Goal: Task Accomplishment & Management: Manage account settings

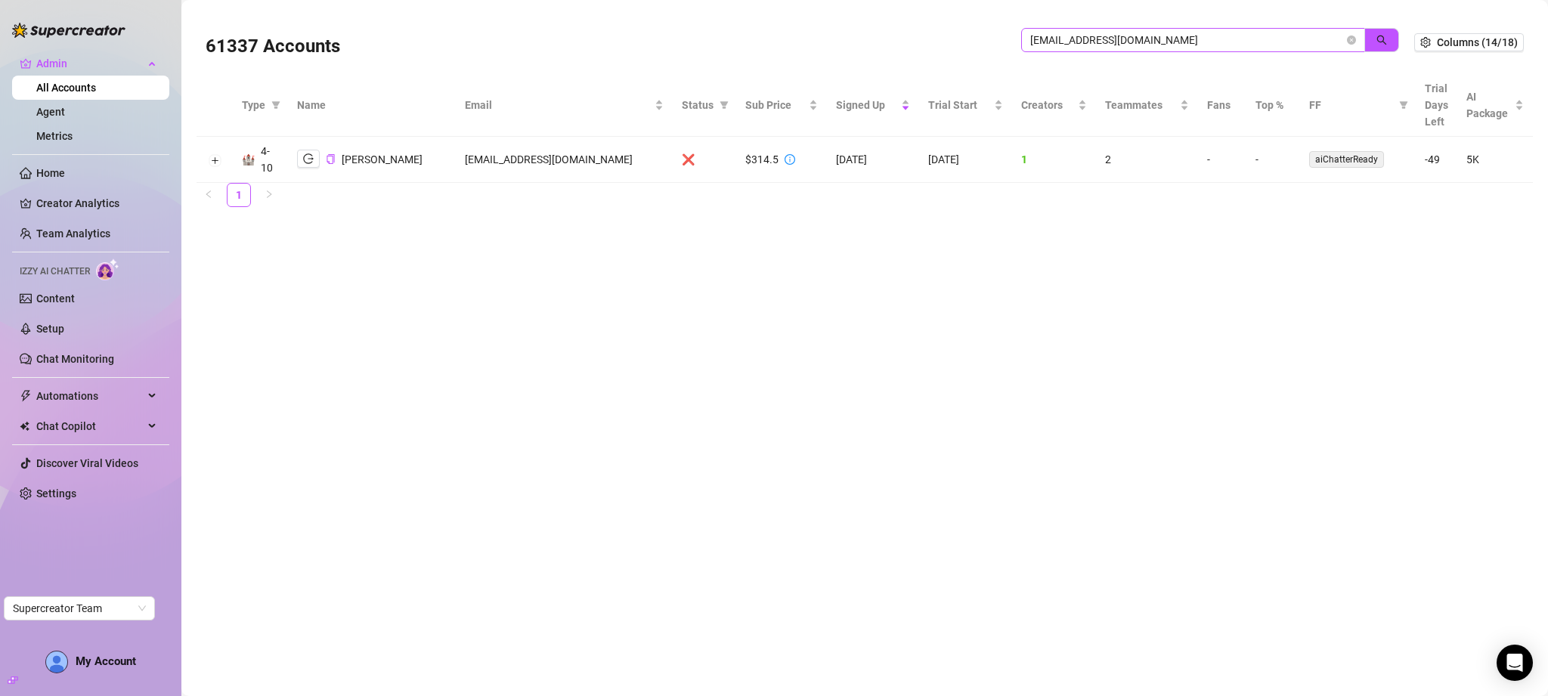
click at [1216, 43] on input "[EMAIL_ADDRESS][DOMAIN_NAME]" at bounding box center [1187, 40] width 314 height 17
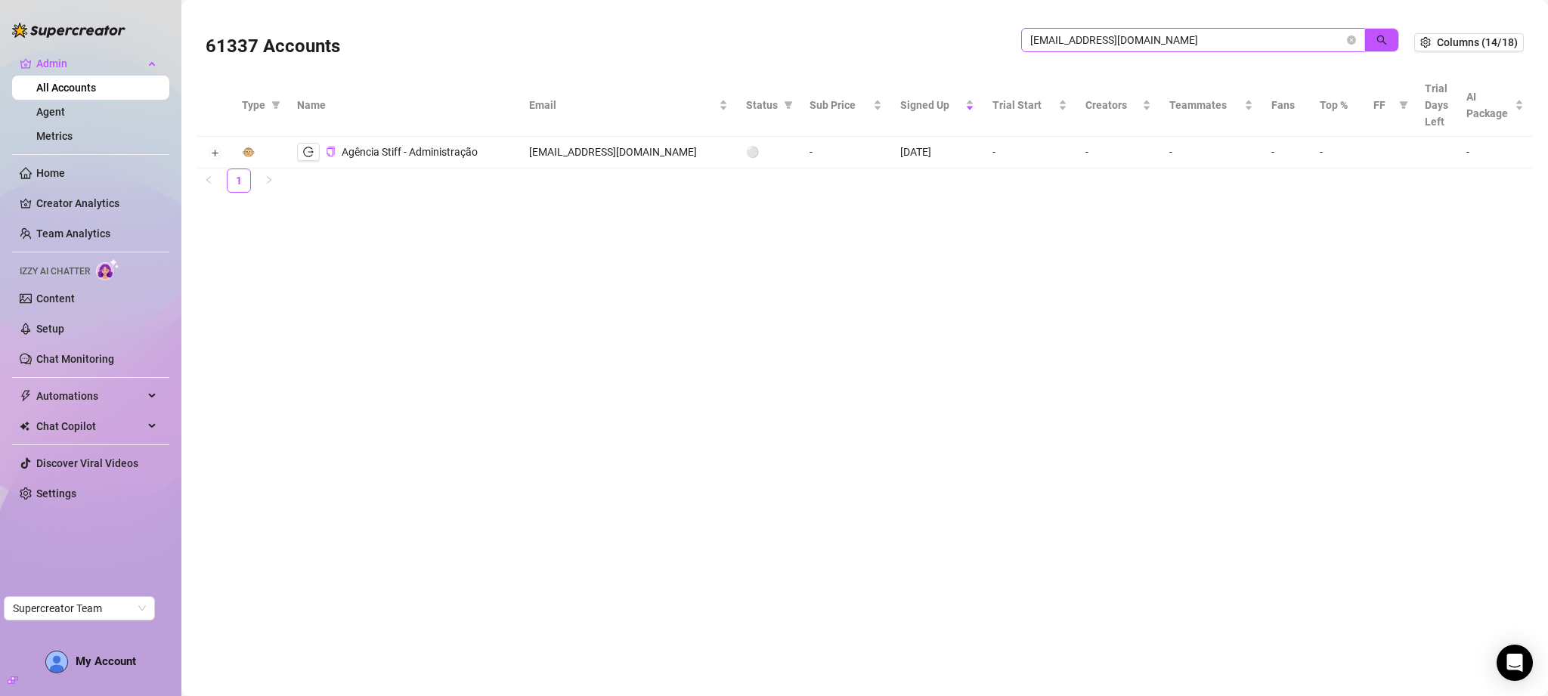
drag, startPoint x: 1058, startPoint y: 42, endPoint x: 1027, endPoint y: 43, distance: 31.0
click at [1028, 42] on span "[EMAIL_ADDRESS][DOMAIN_NAME]" at bounding box center [1193, 40] width 344 height 24
type input "[DOMAIN_NAME]"
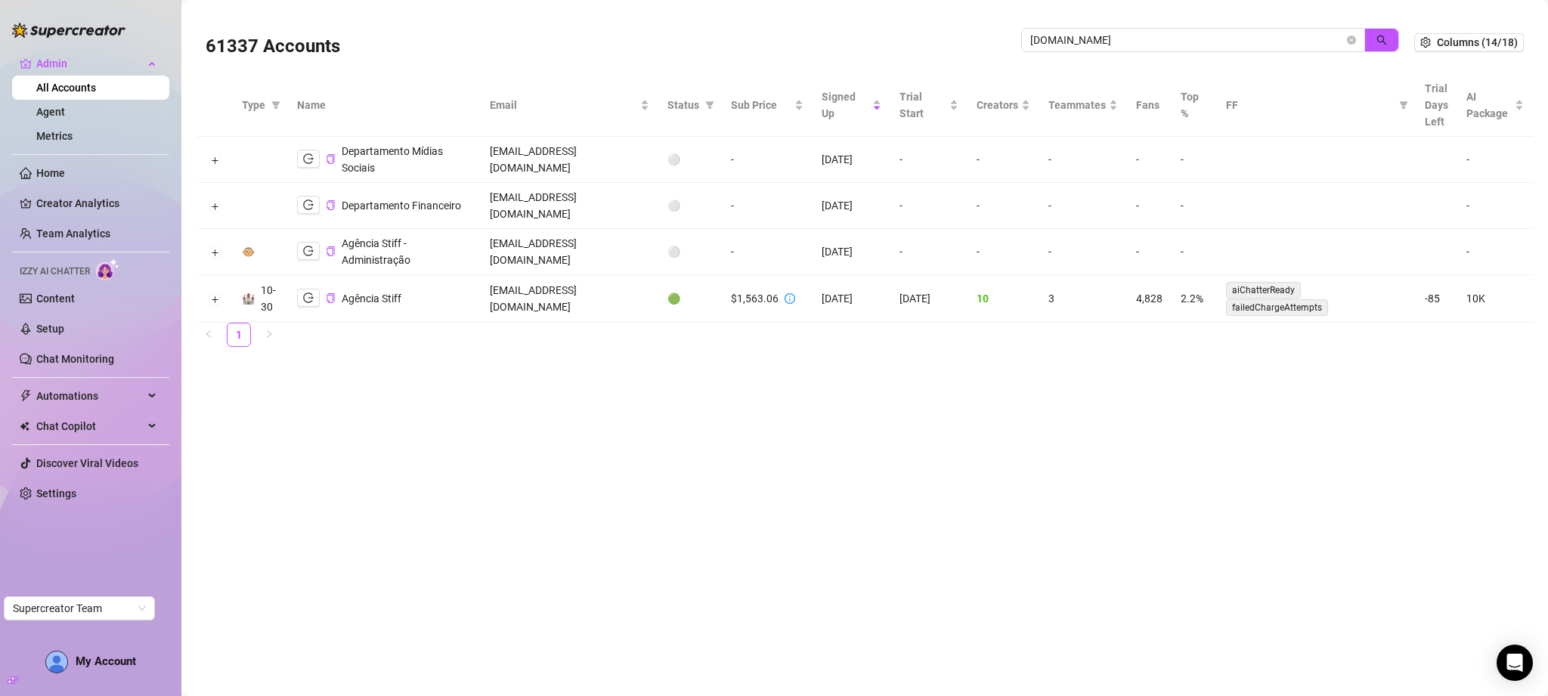
click at [570, 282] on td "[EMAIL_ADDRESS][DOMAIN_NAME]" at bounding box center [570, 299] width 178 height 48
copy td "[EMAIL_ADDRESS][DOMAIN_NAME]"
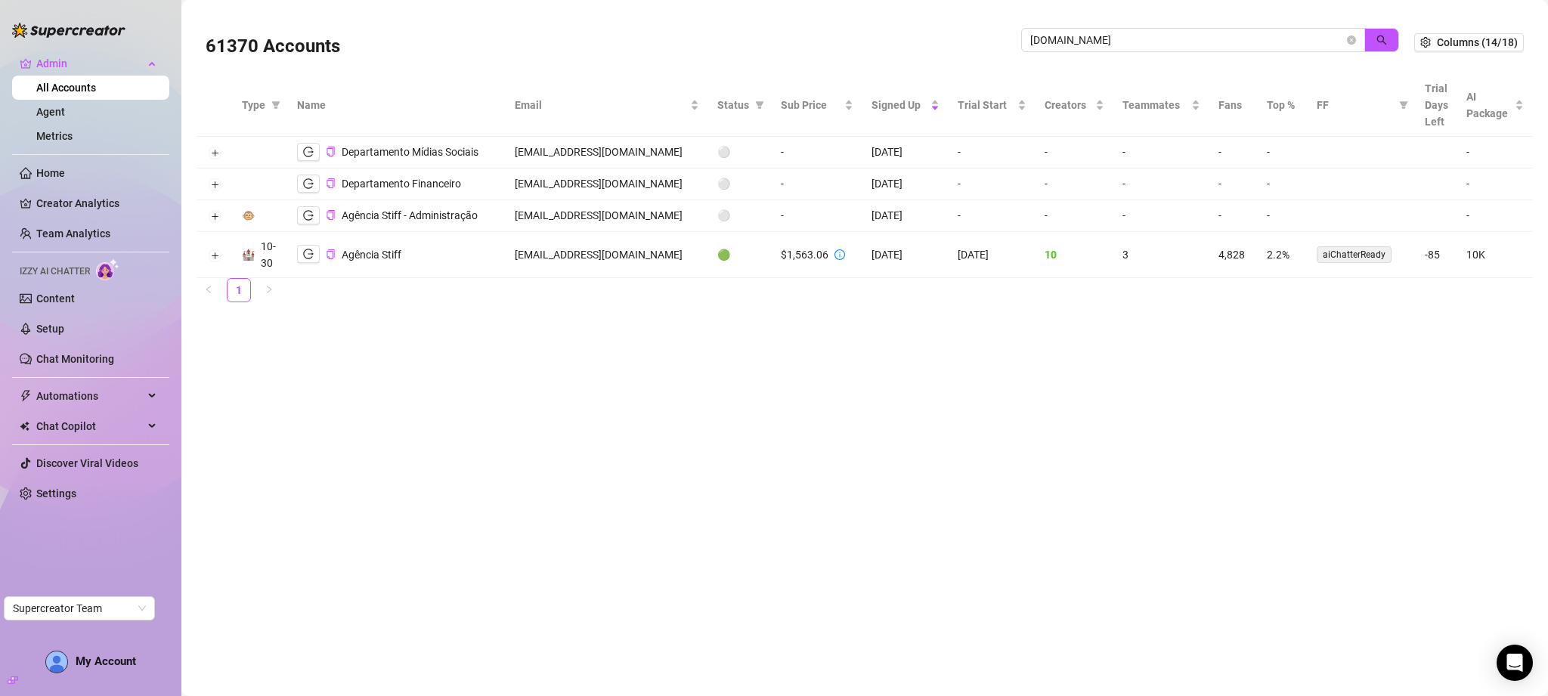
click at [783, 398] on main "61370 Accounts [DOMAIN_NAME] Columns (14/18) Type Name Email Status Sub Price S…" at bounding box center [864, 348] width 1366 height 696
click at [617, 248] on td "[EMAIL_ADDRESS][DOMAIN_NAME]" at bounding box center [607, 255] width 203 height 46
click at [621, 252] on td "[EMAIL_ADDRESS][DOMAIN_NAME]" at bounding box center [607, 255] width 203 height 46
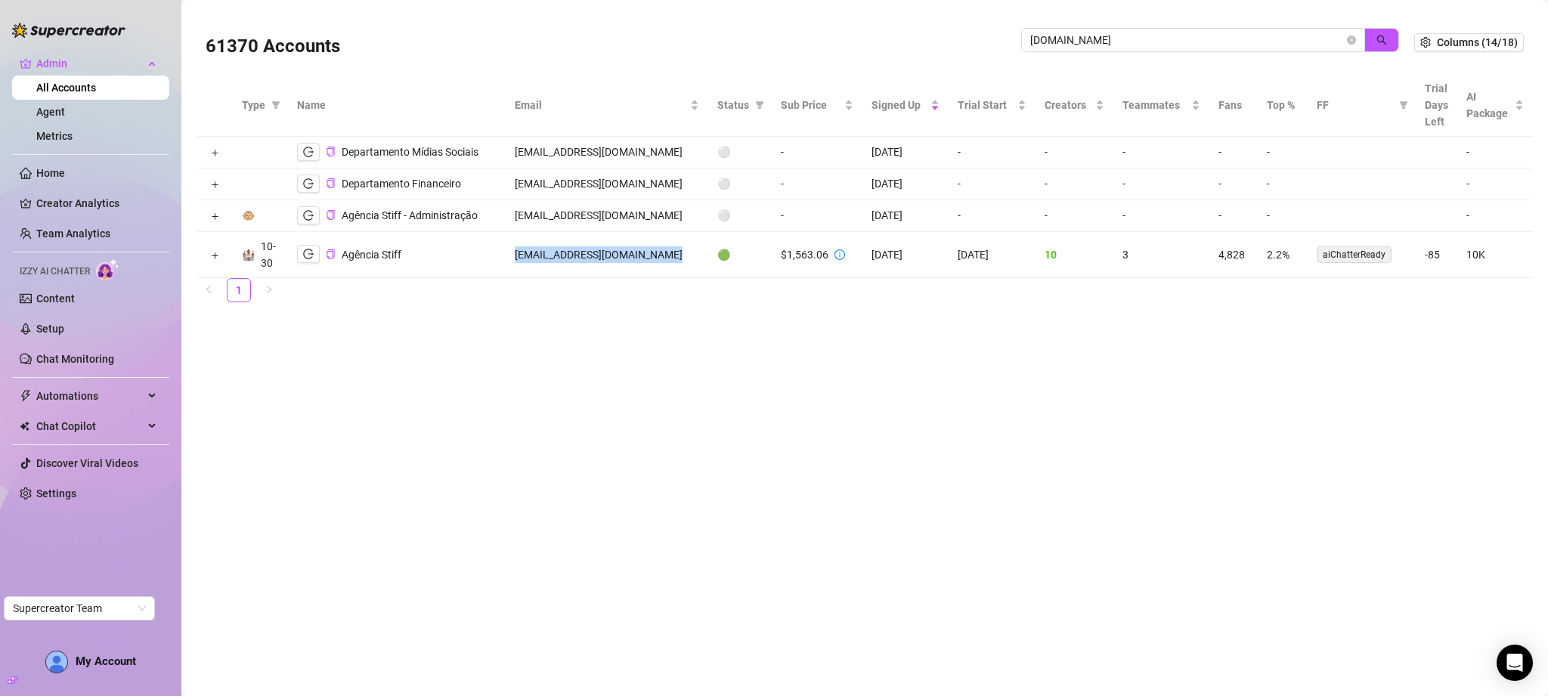
copy td "[EMAIL_ADDRESS][DOMAIN_NAME]"
click at [333, 252] on icon "copy" at bounding box center [331, 254] width 10 height 10
click at [697, 300] on ul "1" at bounding box center [864, 290] width 1336 height 24
click at [1351, 39] on icon "close-circle" at bounding box center [1351, 40] width 9 height 9
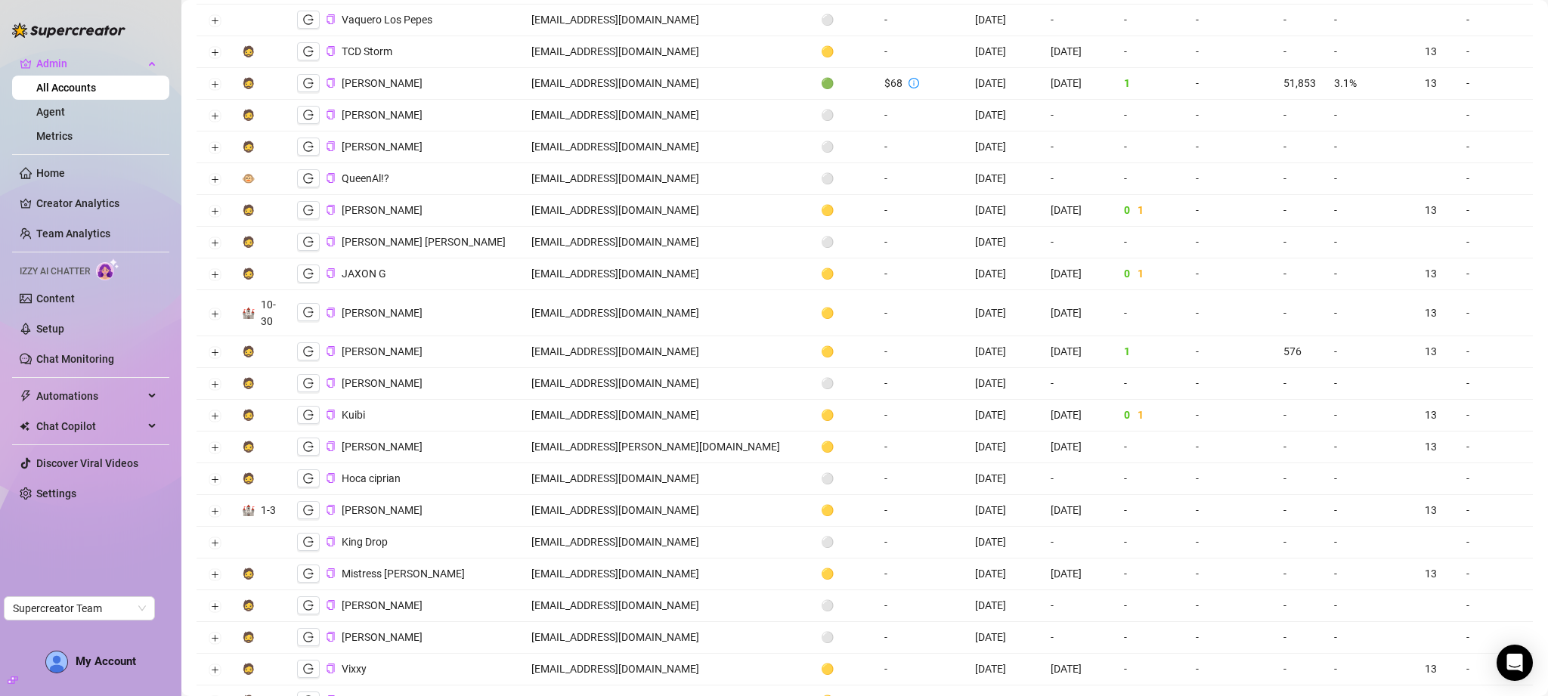
scroll to position [459, 0]
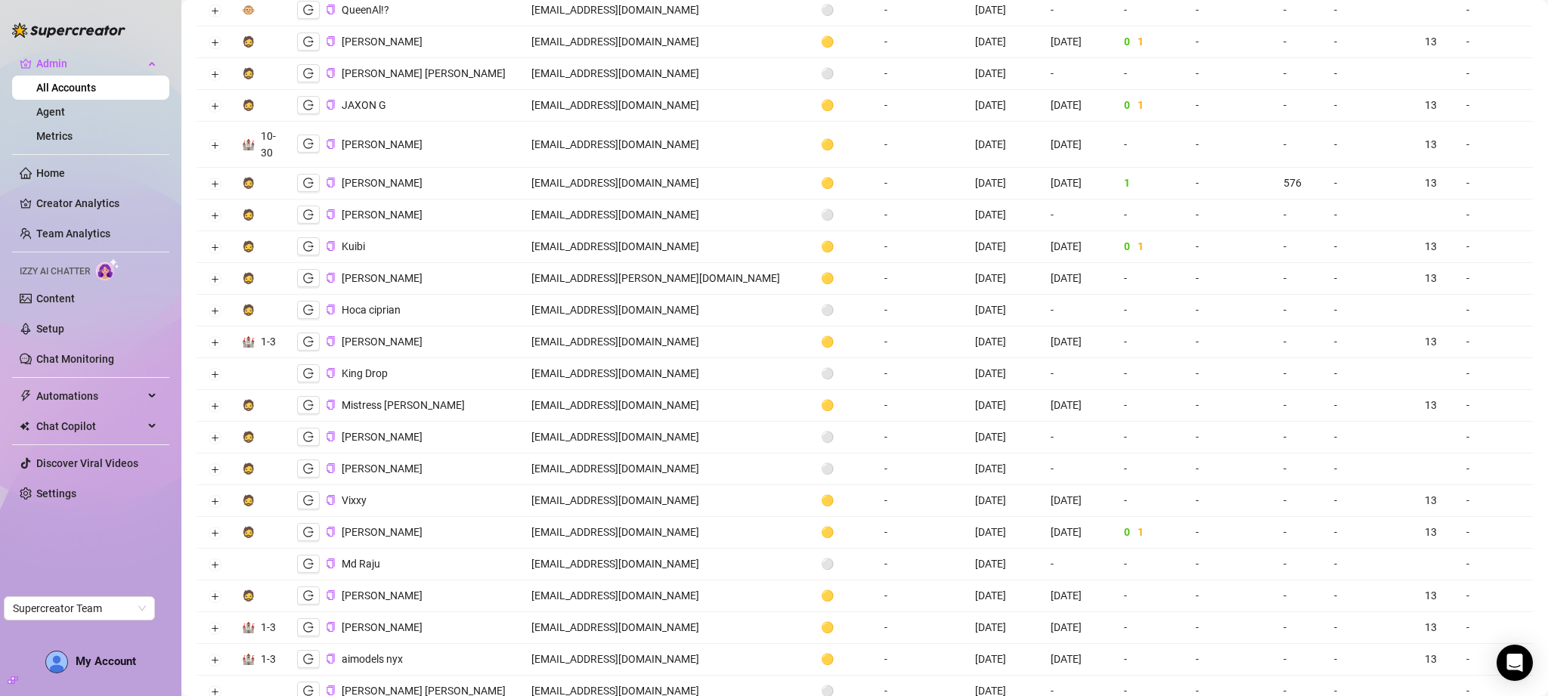
click at [584, 146] on td "[EMAIL_ADDRESS][DOMAIN_NAME]" at bounding box center [666, 145] width 289 height 46
drag, startPoint x: 642, startPoint y: 149, endPoint x: 650, endPoint y: 150, distance: 7.6
click at [642, 149] on td "[EMAIL_ADDRESS][DOMAIN_NAME]" at bounding box center [666, 145] width 289 height 46
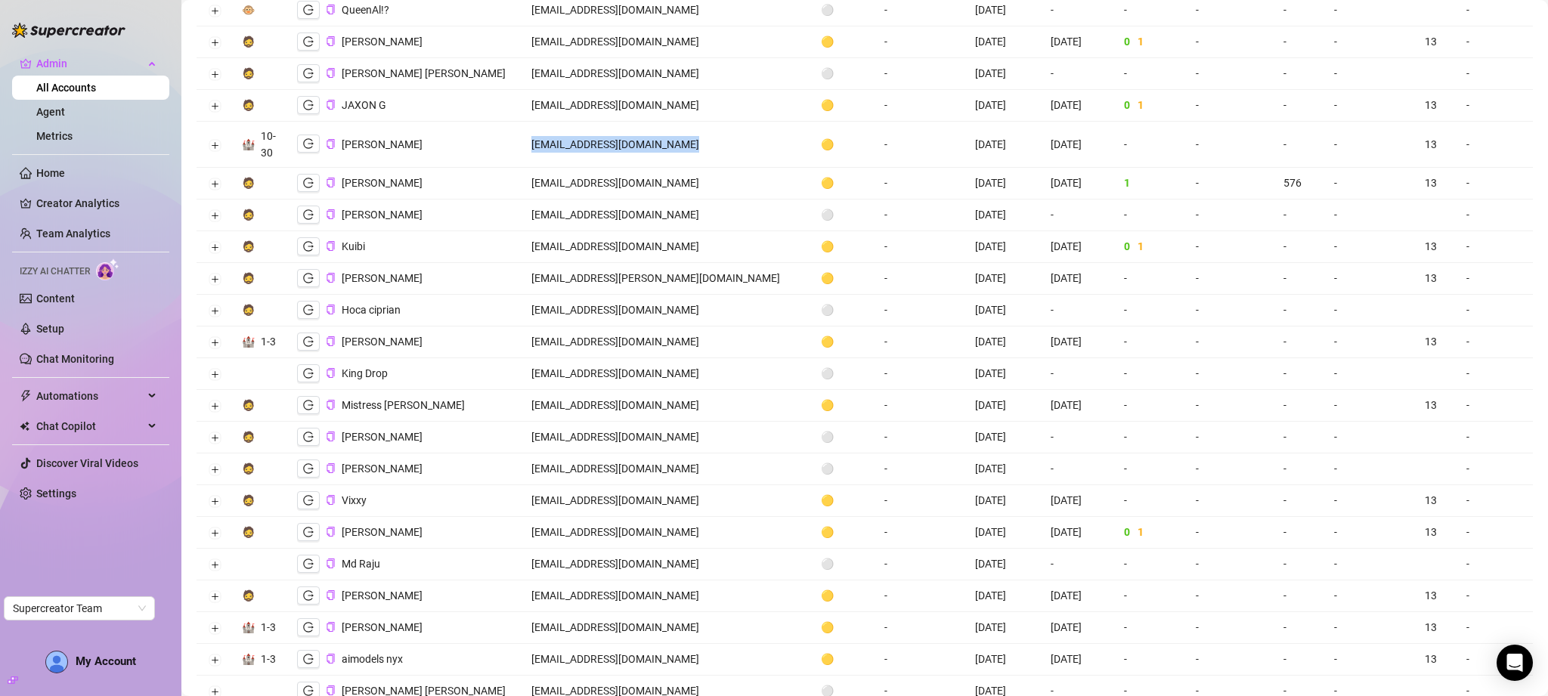
drag, startPoint x: 659, startPoint y: 148, endPoint x: 586, endPoint y: 147, distance: 73.3
click at [586, 147] on td "[EMAIL_ADDRESS][DOMAIN_NAME]" at bounding box center [666, 145] width 289 height 46
click at [580, 146] on td "[EMAIL_ADDRESS][DOMAIN_NAME]" at bounding box center [666, 145] width 289 height 46
drag, startPoint x: 584, startPoint y: 146, endPoint x: 649, endPoint y: 146, distance: 65.0
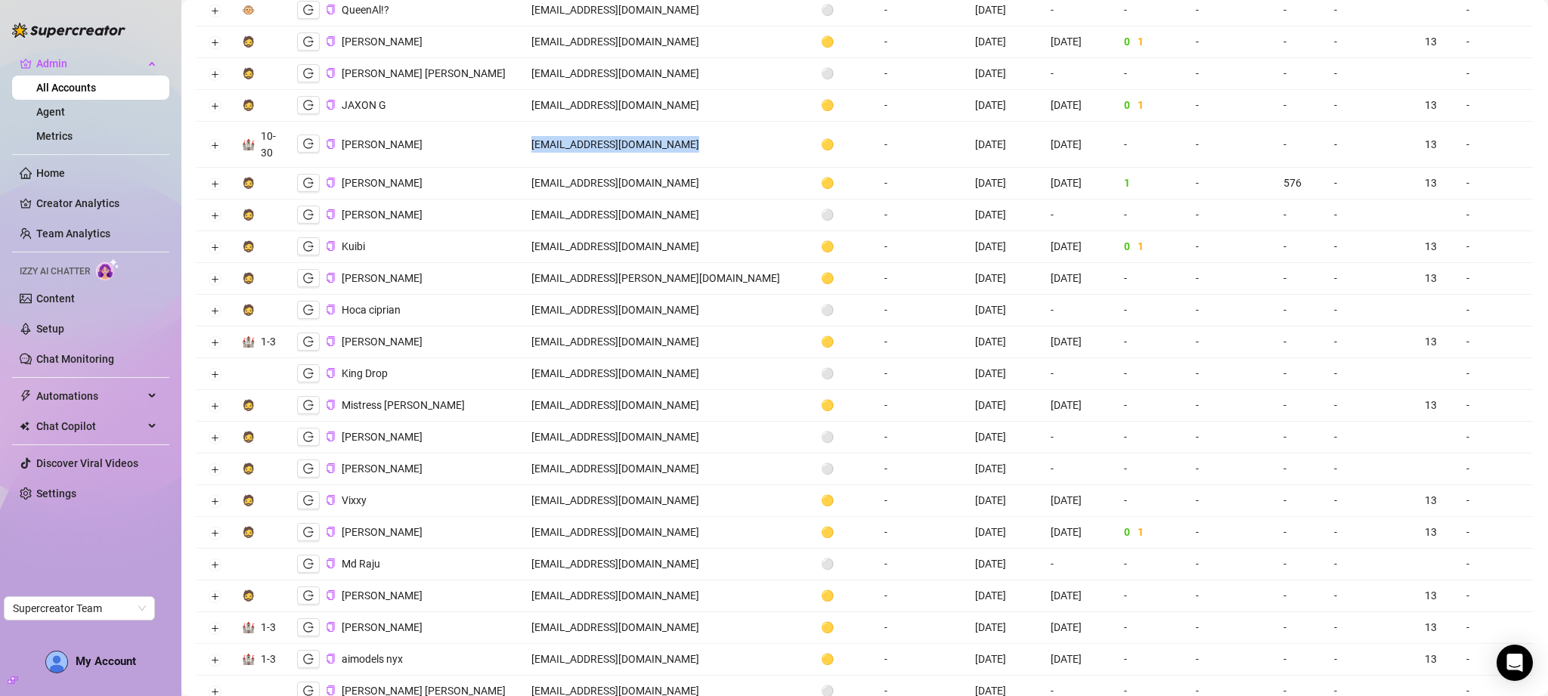
click at [631, 146] on td "[EMAIL_ADDRESS][DOMAIN_NAME]" at bounding box center [666, 145] width 289 height 46
click at [626, 145] on td "[EMAIL_ADDRESS][DOMAIN_NAME]" at bounding box center [666, 145] width 289 height 46
click at [628, 144] on td "[EMAIL_ADDRESS][DOMAIN_NAME]" at bounding box center [666, 145] width 289 height 46
click at [629, 144] on td "[EMAIL_ADDRESS][DOMAIN_NAME]" at bounding box center [666, 145] width 289 height 46
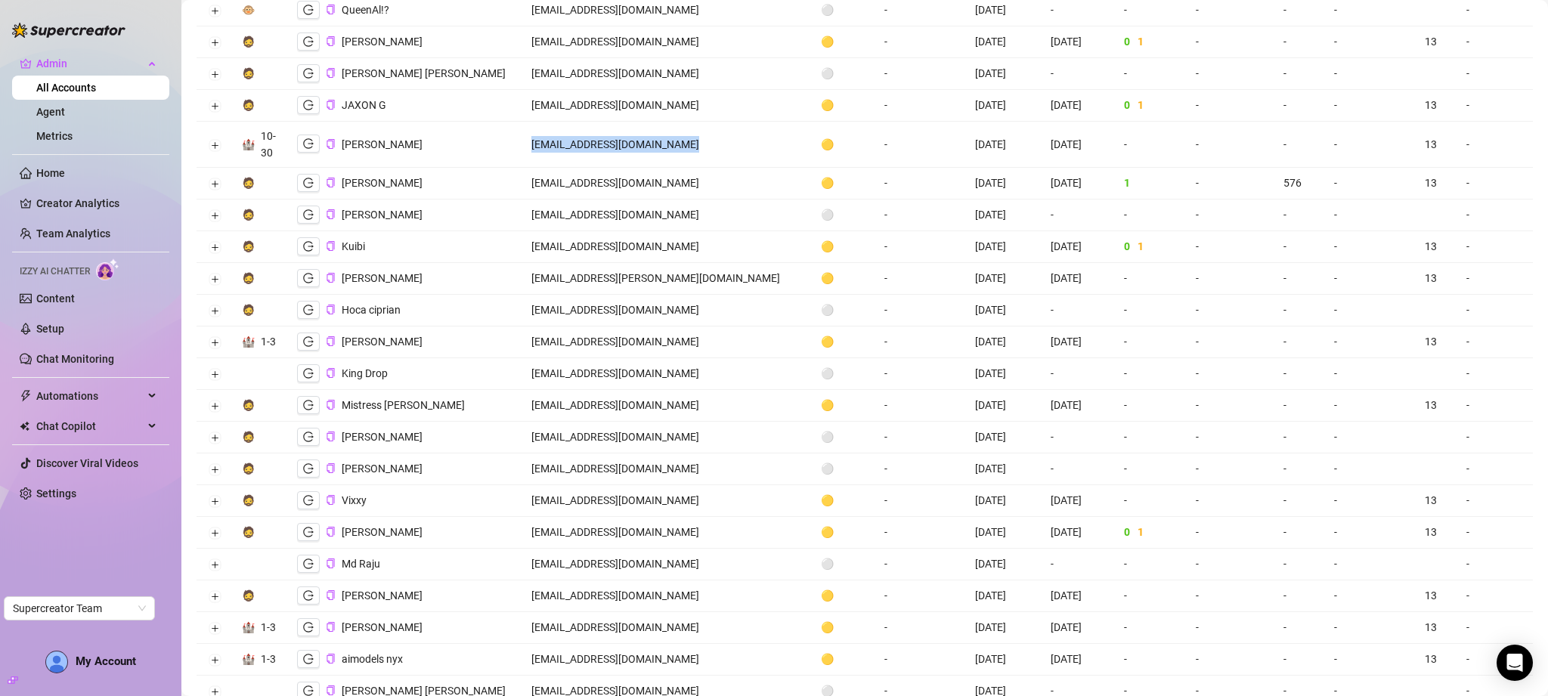
click at [628, 144] on td "[EMAIL_ADDRESS][DOMAIN_NAME]" at bounding box center [666, 145] width 289 height 46
copy td "[EMAIL_ADDRESS][DOMAIN_NAME]"
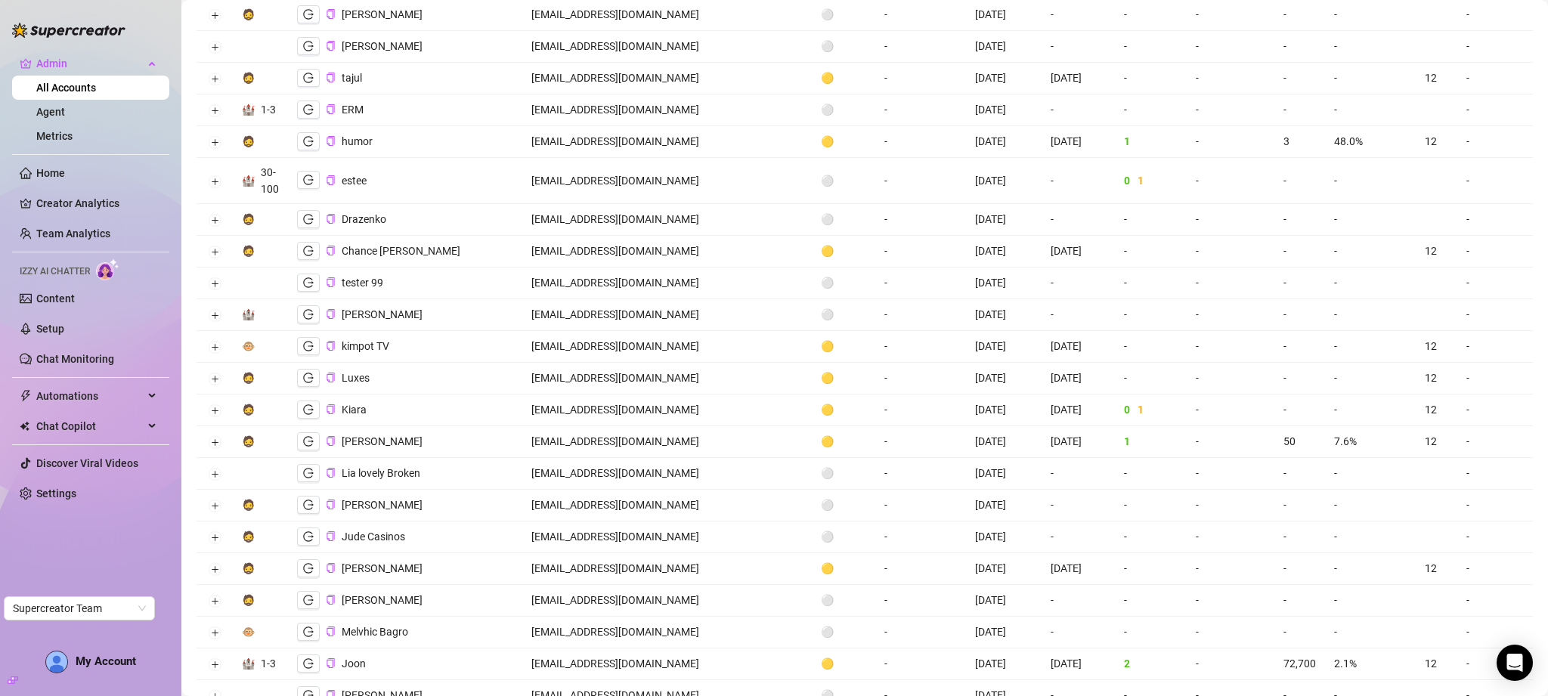
scroll to position [2152, 0]
click at [575, 645] on td "[EMAIL_ADDRESS][DOMAIN_NAME]" at bounding box center [666, 661] width 289 height 32
click at [574, 645] on td "[EMAIL_ADDRESS][DOMAIN_NAME]" at bounding box center [666, 661] width 289 height 32
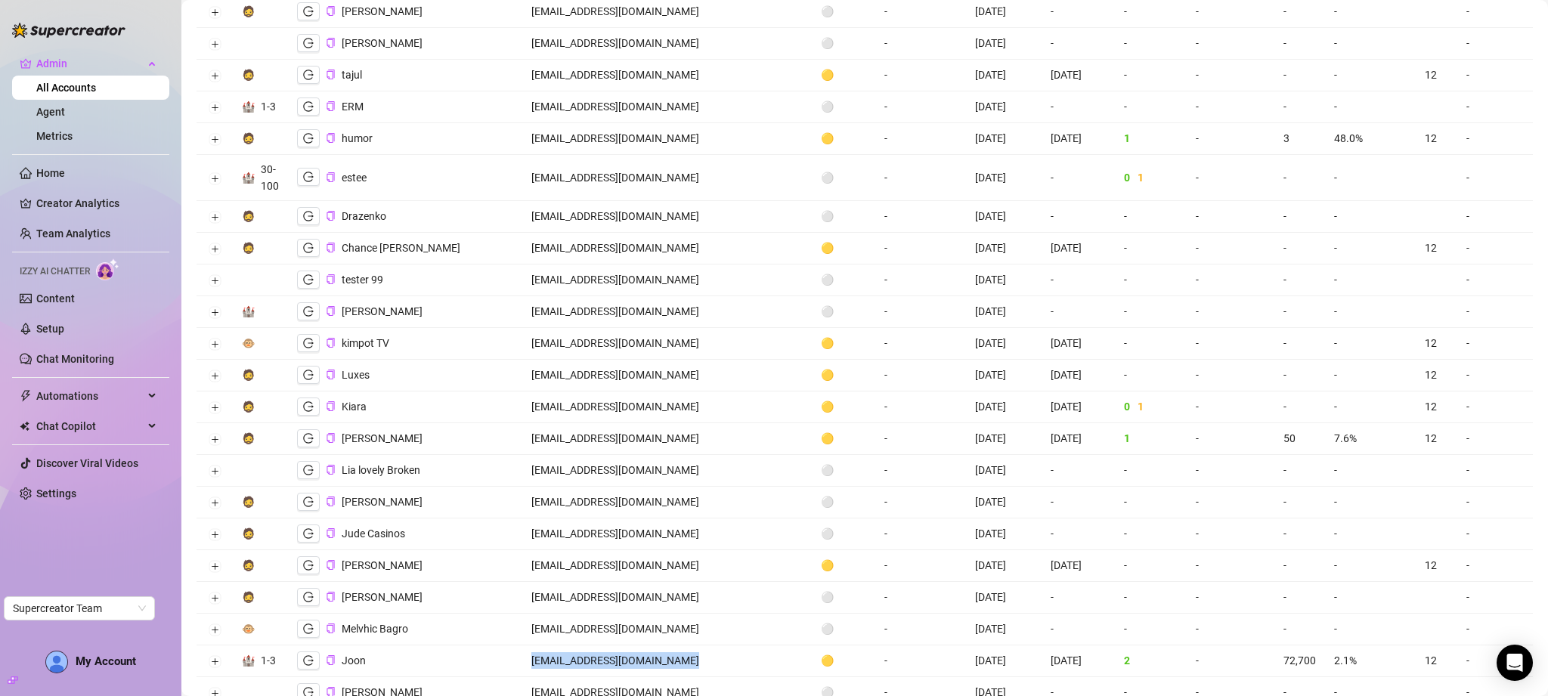
copy td "[EMAIL_ADDRESS][DOMAIN_NAME]"
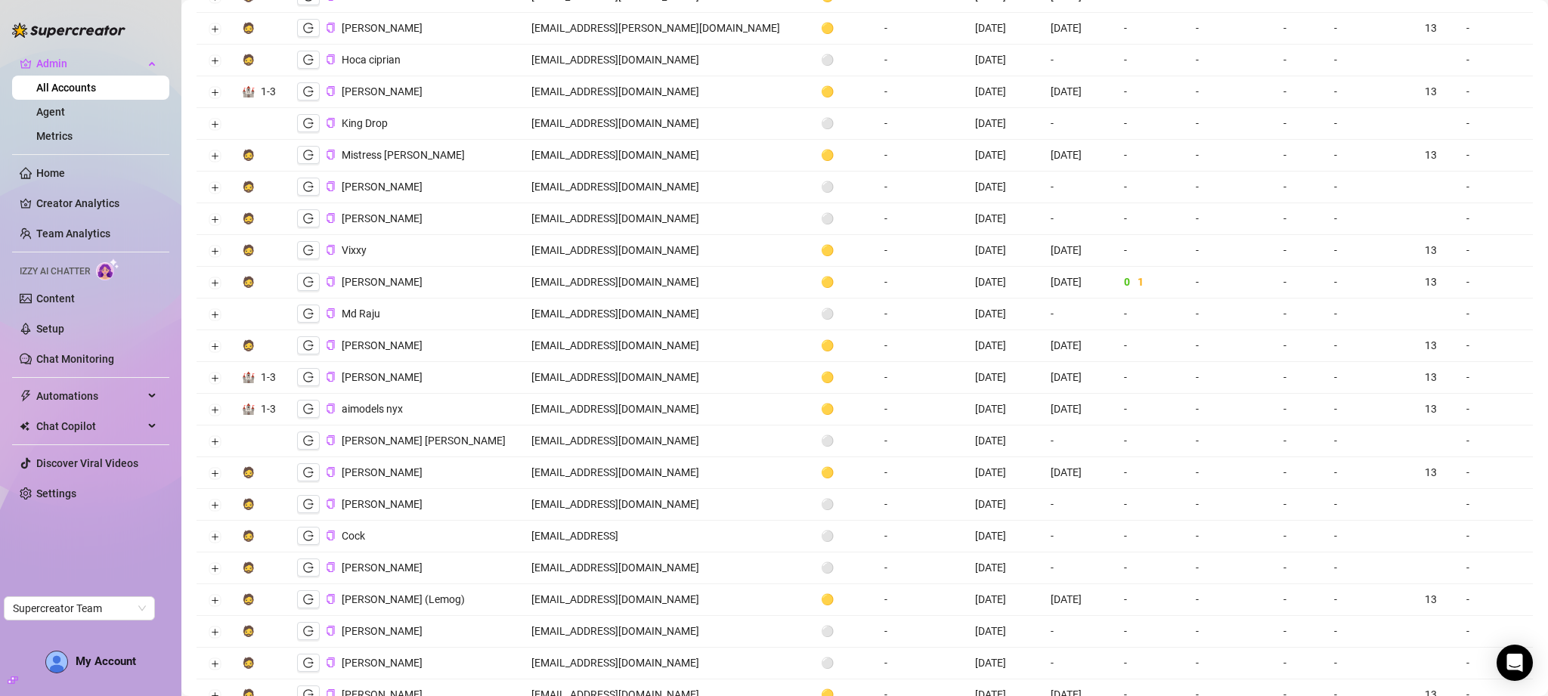
scroll to position [0, 0]
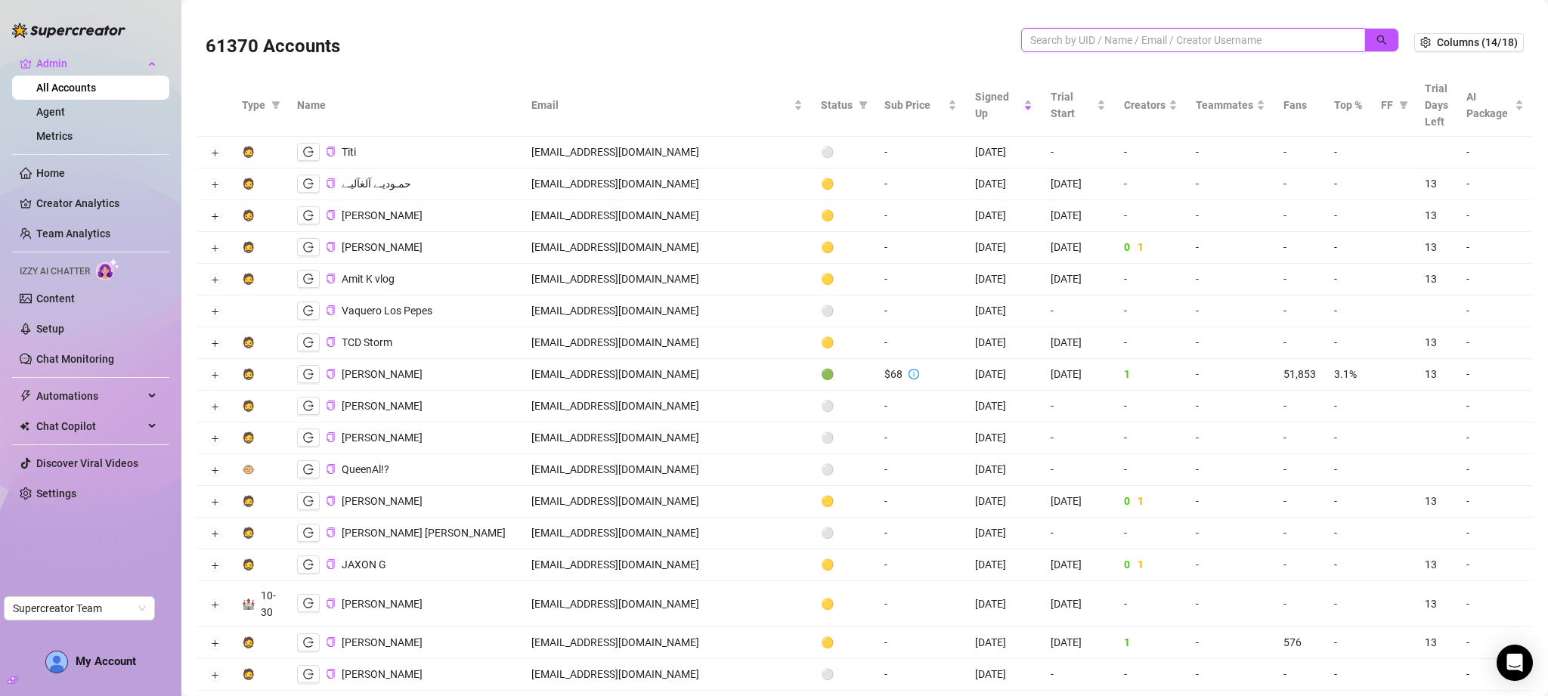
click at [1106, 37] on input "search" at bounding box center [1187, 40] width 314 height 17
type input "cucu"
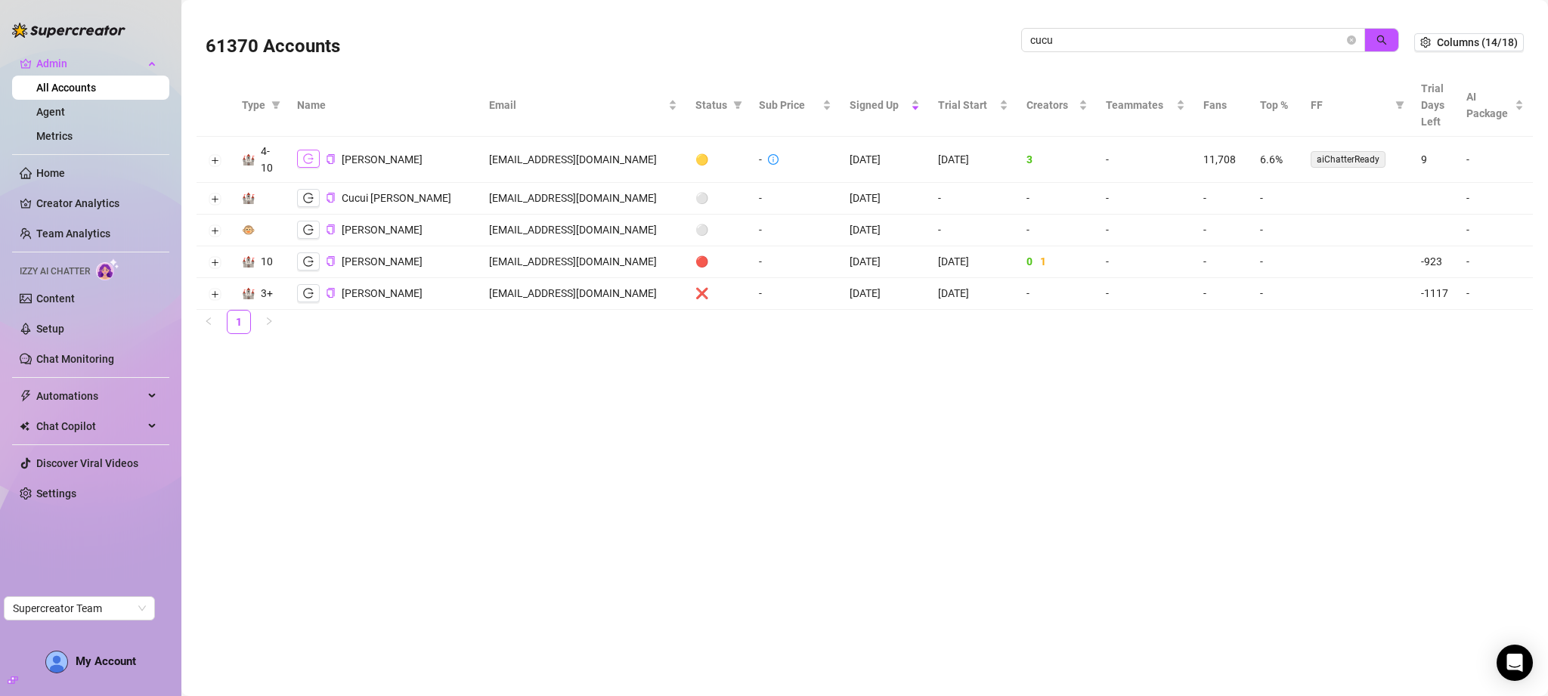
click at [305, 156] on icon "logout" at bounding box center [308, 158] width 11 height 11
drag, startPoint x: 1350, startPoint y: 36, endPoint x: 1158, endPoint y: 0, distance: 196.1
click at [1350, 36] on icon "close-circle" at bounding box center [1351, 40] width 9 height 9
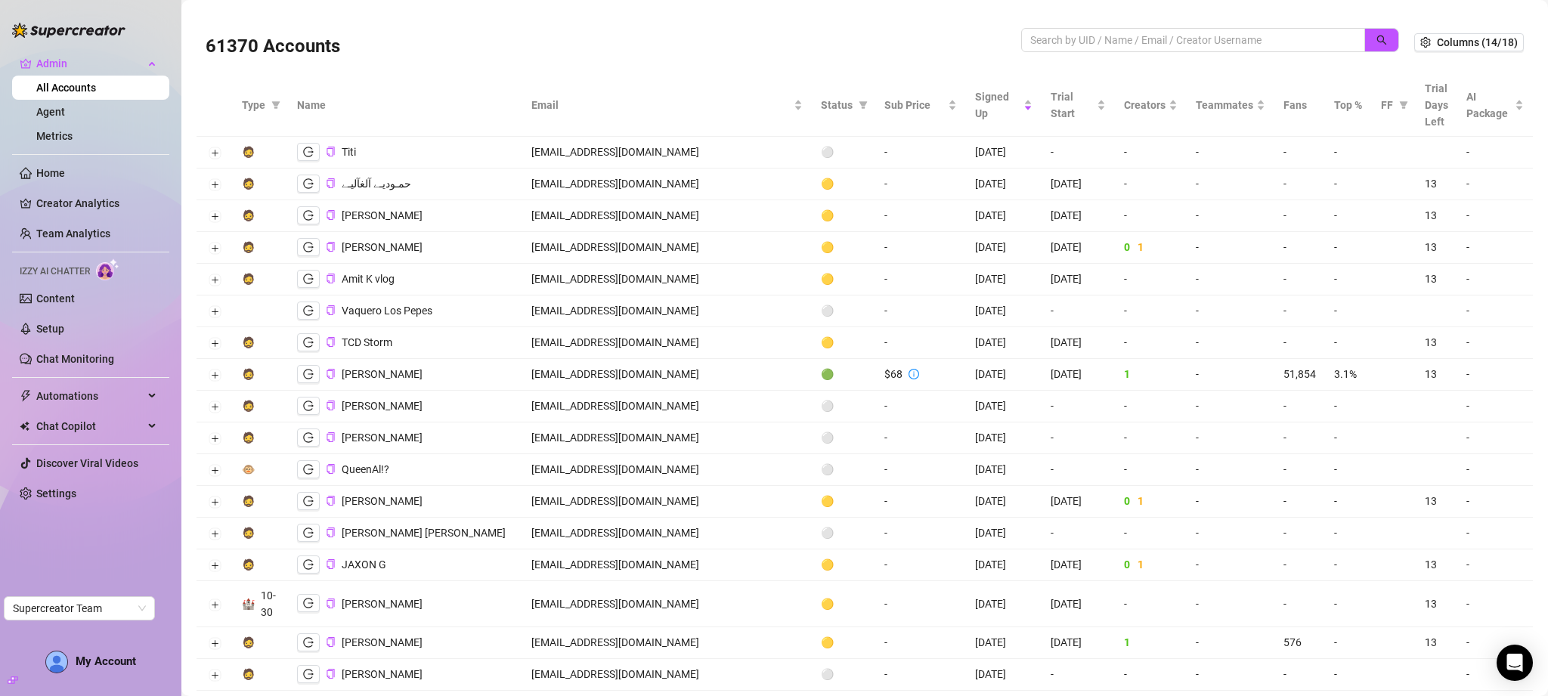
click at [592, 642] on td "[EMAIL_ADDRESS][DOMAIN_NAME]" at bounding box center [666, 643] width 289 height 32
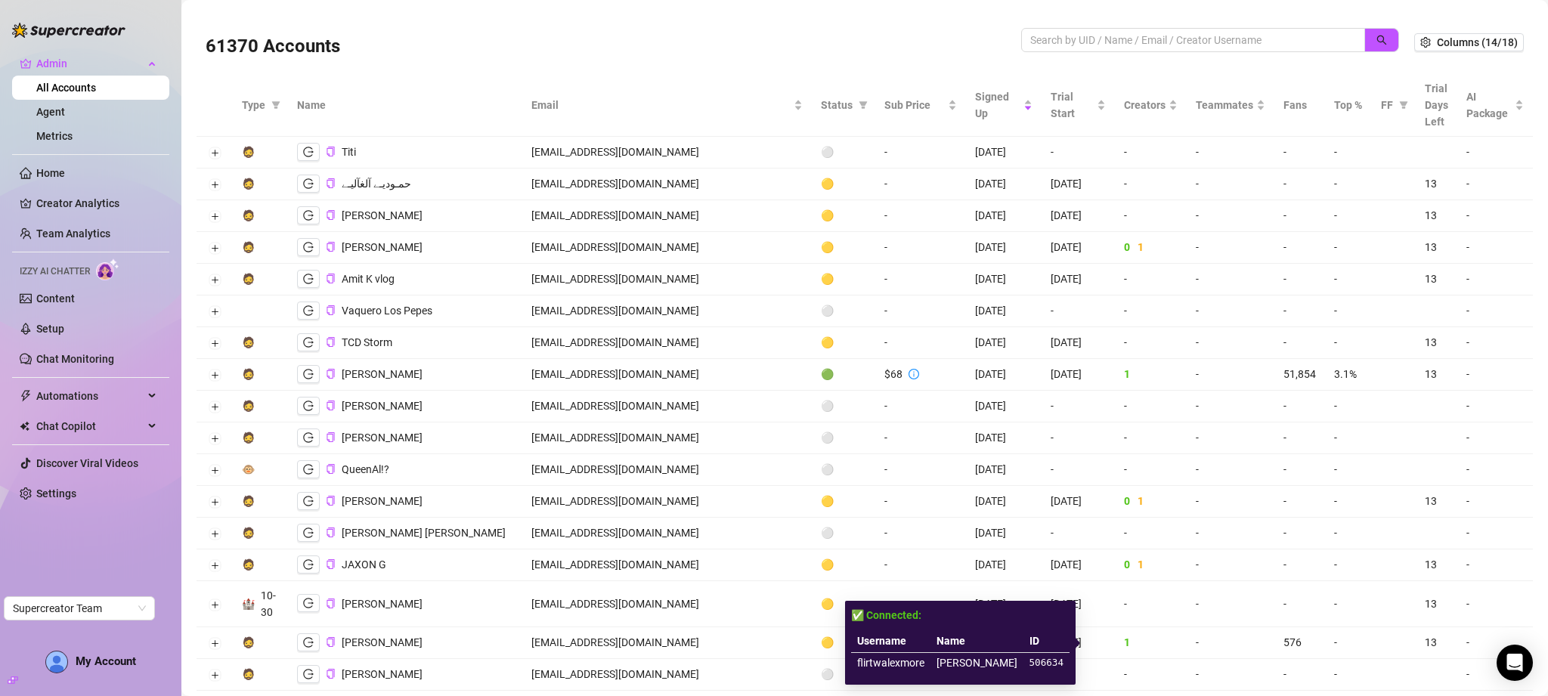
click at [920, 664] on td "flirtwalexmore" at bounding box center [890, 663] width 79 height 20
copy td "flirtwalexmore"
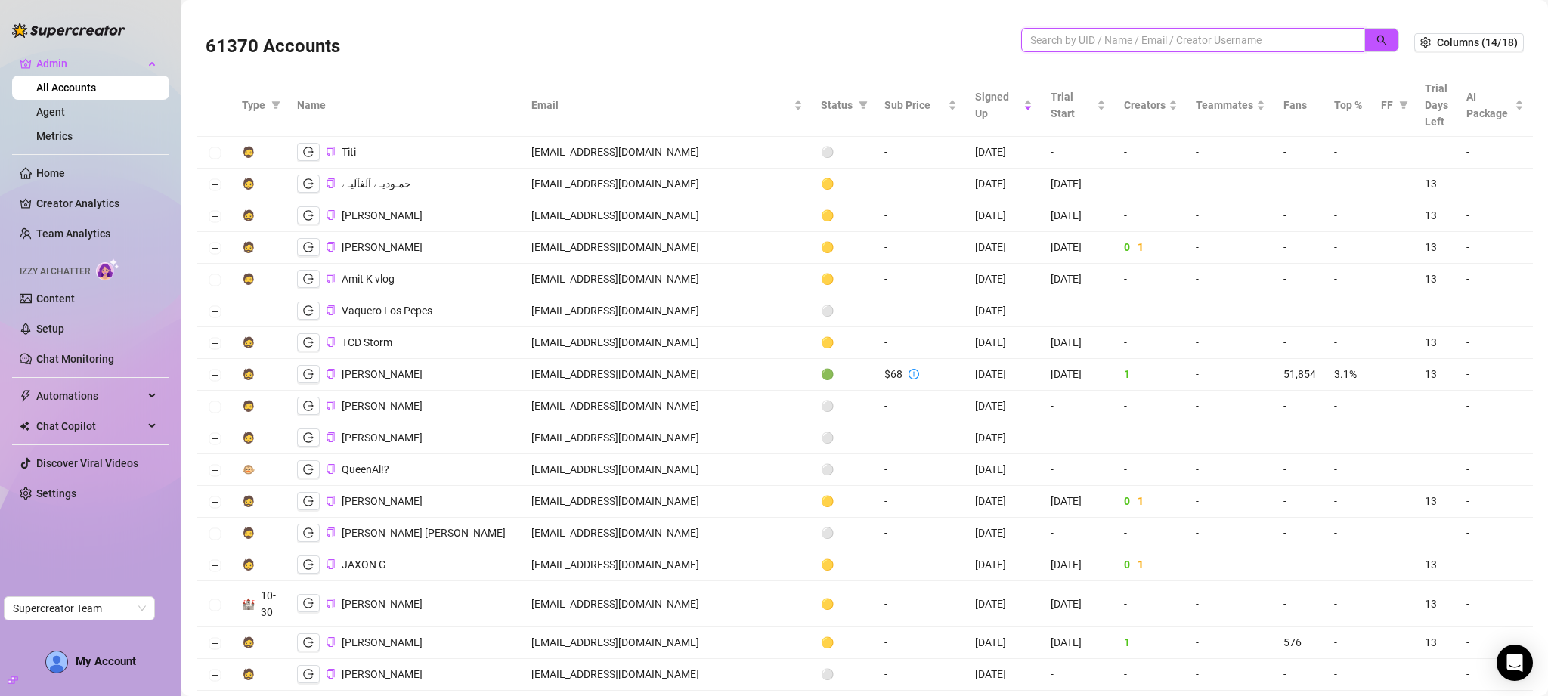
click at [1233, 38] on input "search" at bounding box center [1187, 40] width 314 height 17
paste input "flirtwalexmore"
type input "flirtwalexmore"
click at [1376, 39] on icon "search" at bounding box center [1381, 40] width 11 height 11
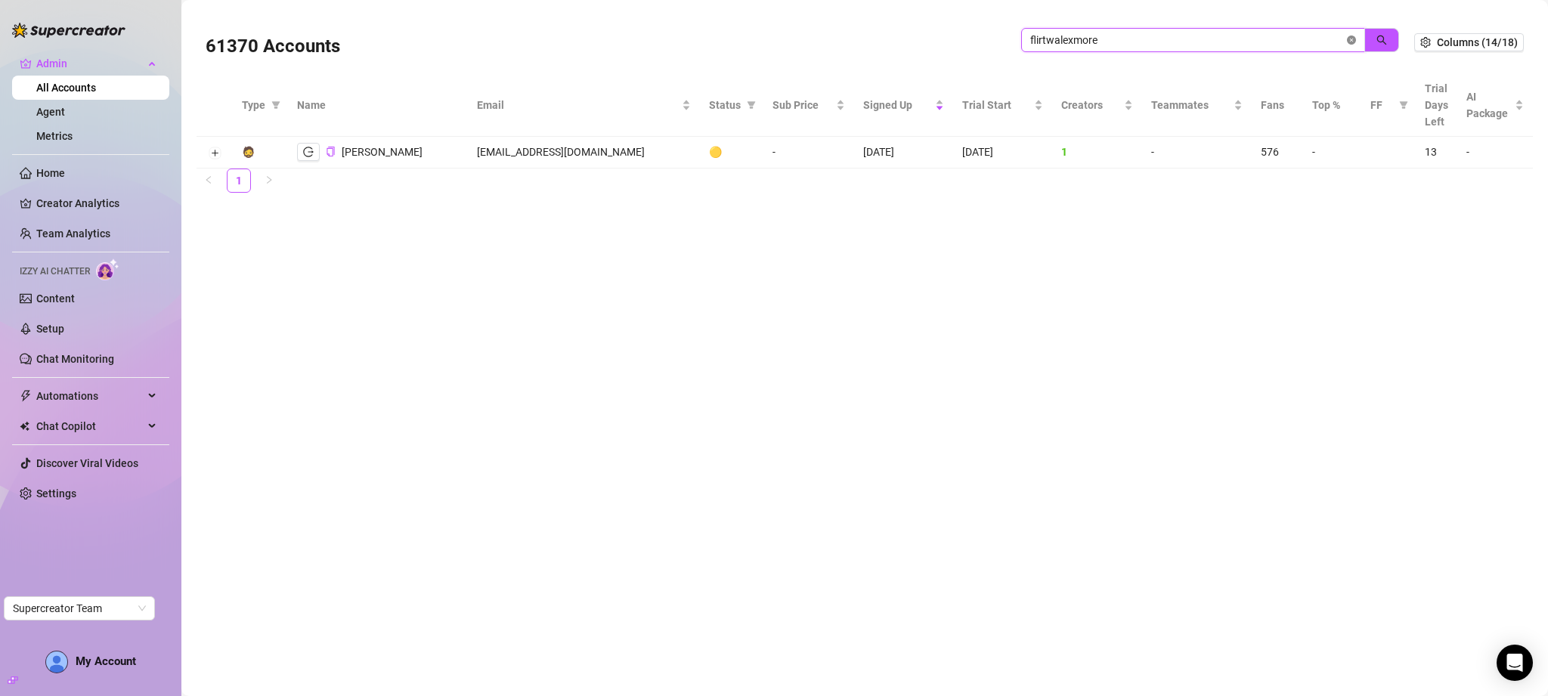
click at [1351, 39] on icon "close-circle" at bounding box center [1351, 40] width 9 height 9
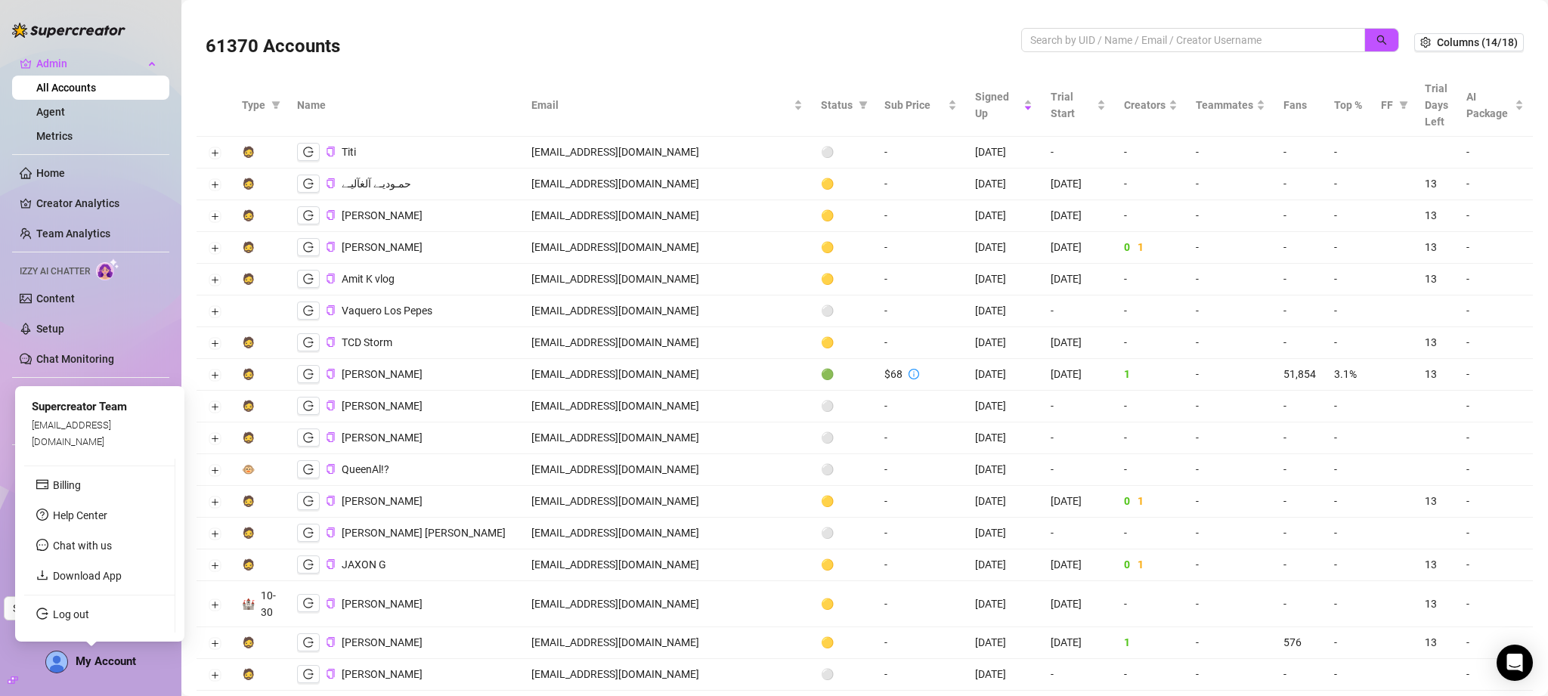
click at [101, 670] on div "My Account" at bounding box center [90, 662] width 91 height 23
click at [89, 620] on link "Log out" at bounding box center [71, 614] width 36 height 12
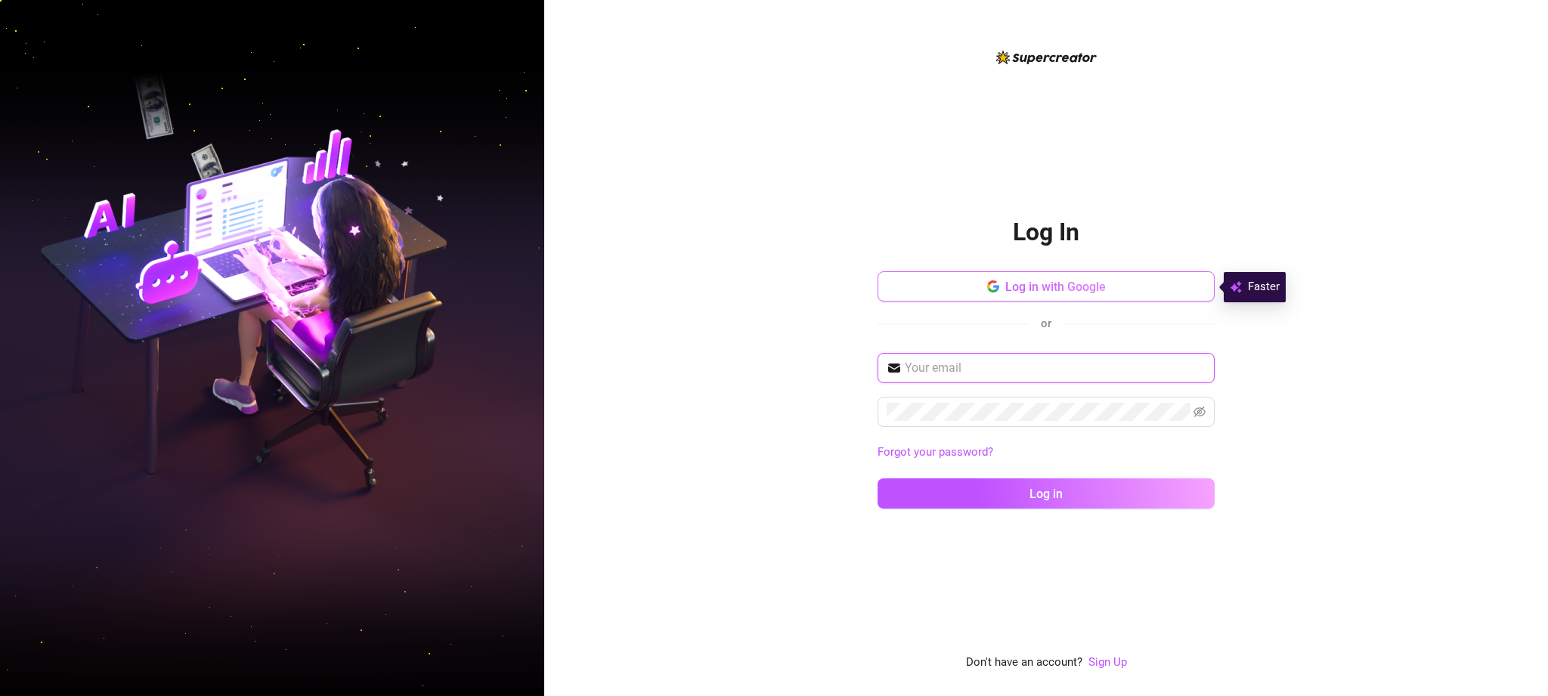
type input "josephoh2011@gmail.com"
click at [1124, 277] on button "Log in with Google" at bounding box center [1045, 286] width 337 height 30
